Goal: Task Accomplishment & Management: Use online tool/utility

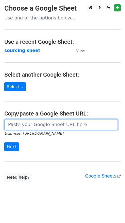
click at [41, 126] on input "url" at bounding box center [60, 124] width 113 height 11
paste input "[URL][DOMAIN_NAME]"
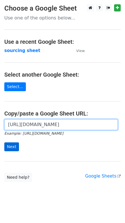
type input "[URL][DOMAIN_NAME]"
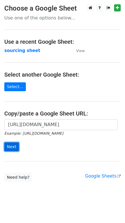
click at [13, 146] on input "Next" at bounding box center [11, 147] width 15 height 9
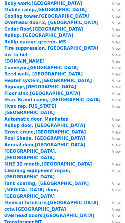
scroll to position [813, 0]
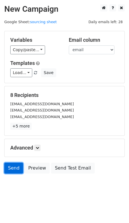
click at [11, 167] on link "Send" at bounding box center [13, 168] width 19 height 11
